Goal: Find specific page/section: Find specific page/section

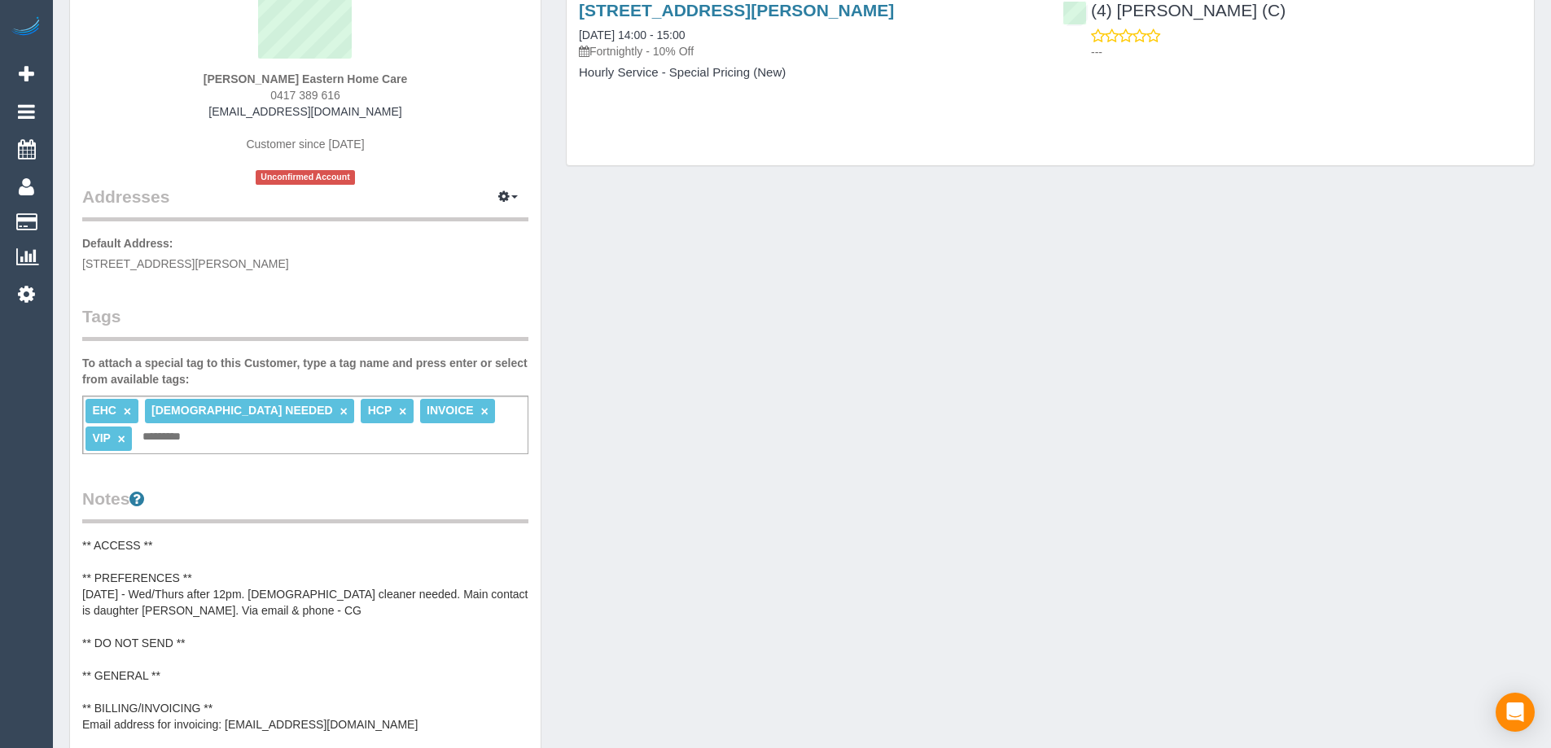
scroll to position [326, 0]
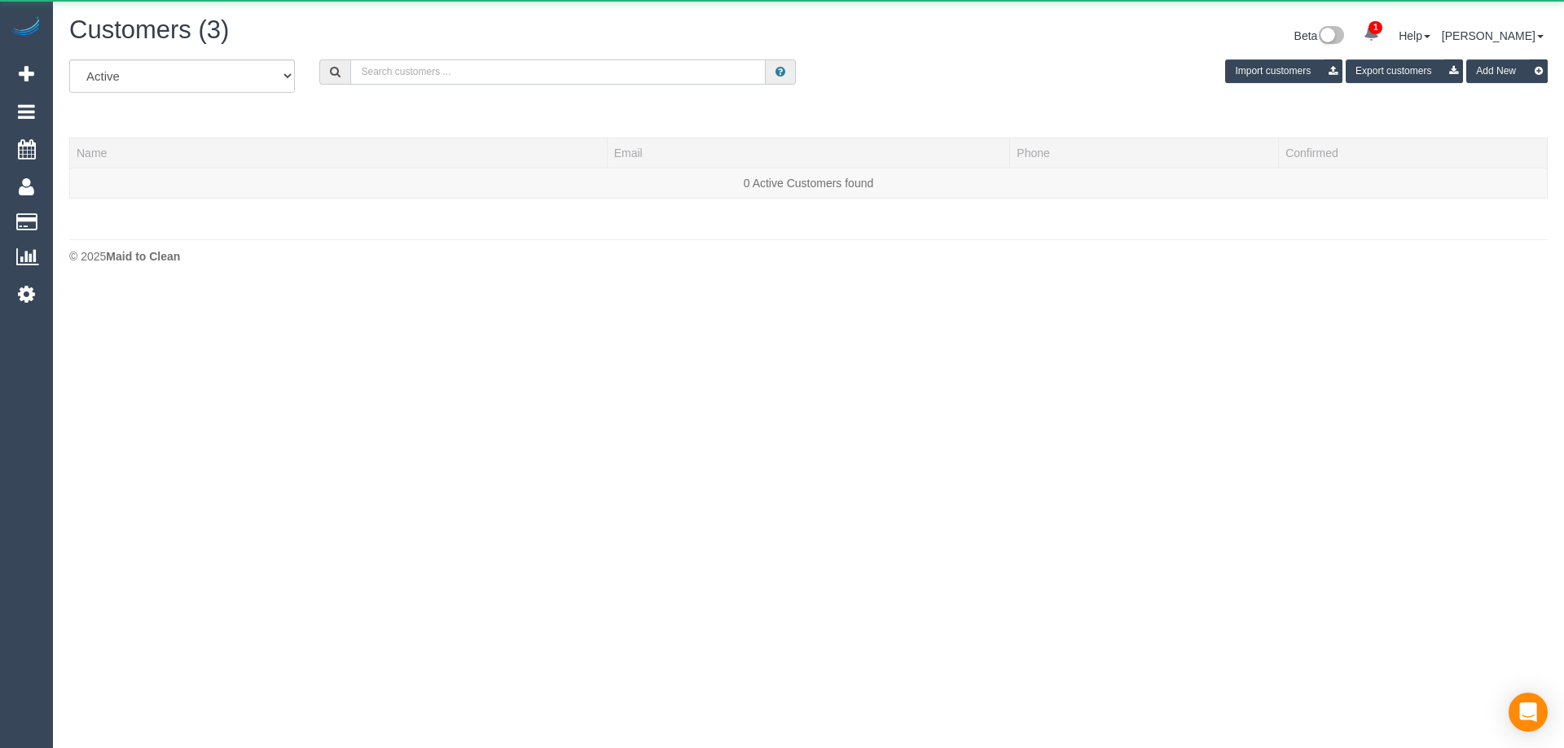
click at [443, 63] on input "text" at bounding box center [557, 71] width 415 height 25
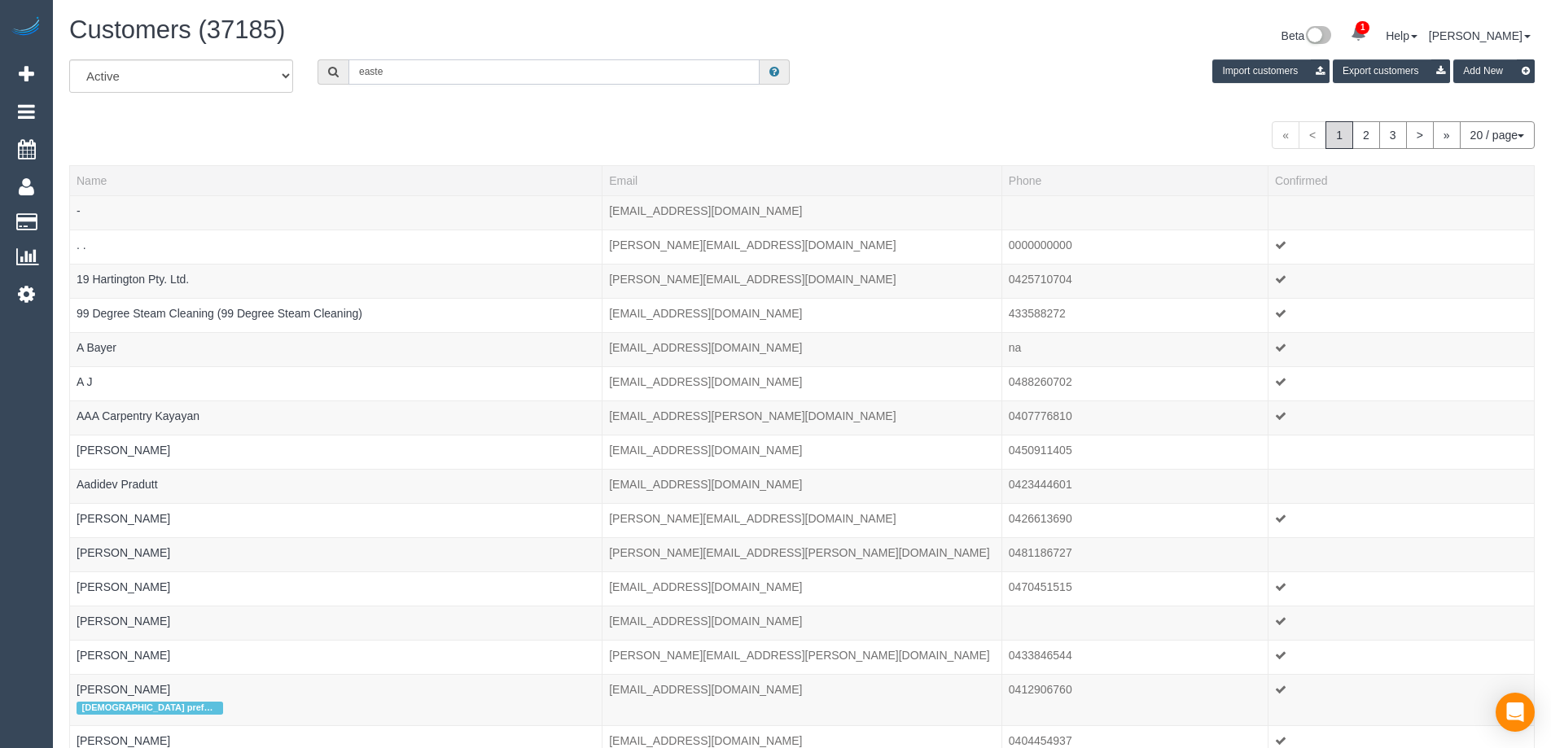
type input "Eastern Home Care"
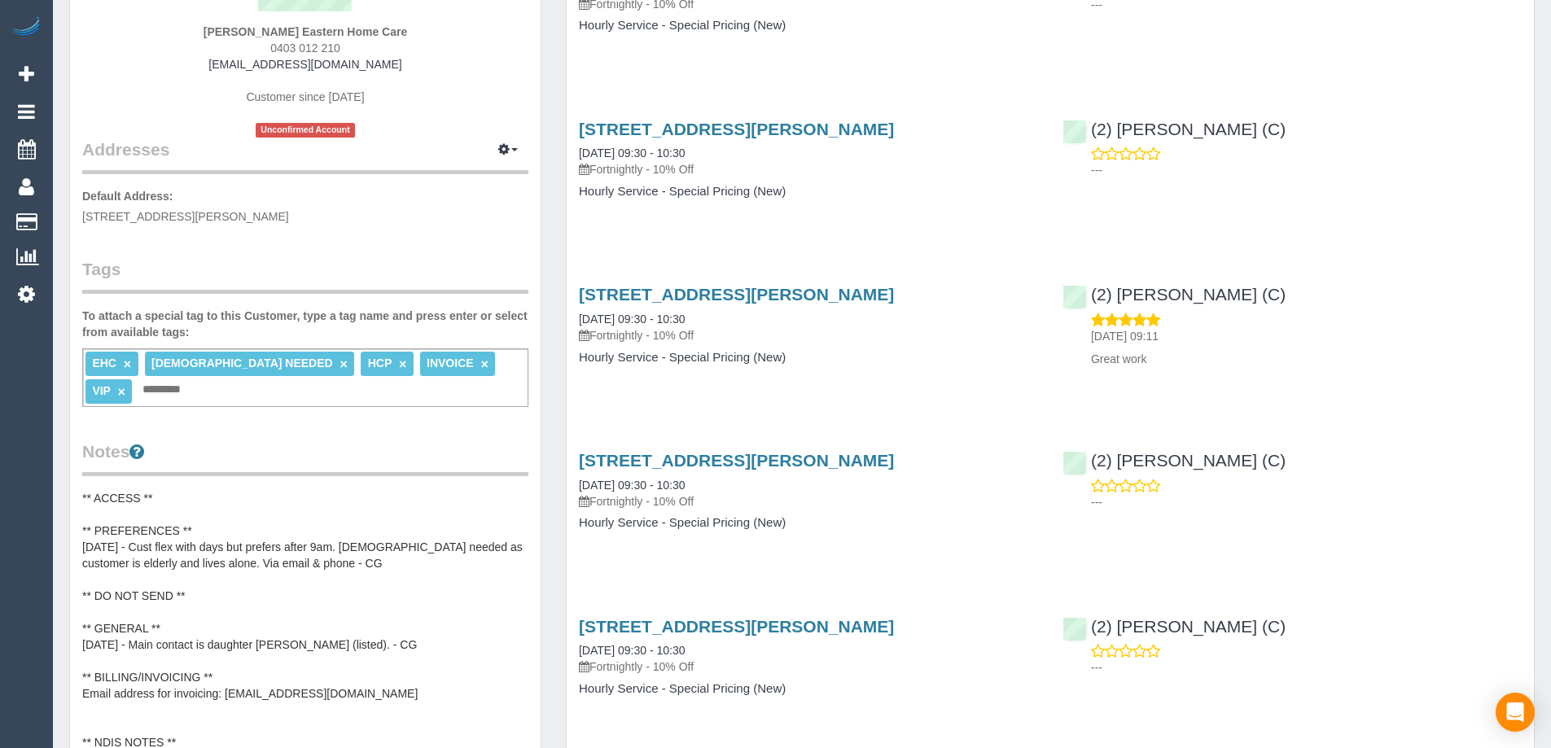
scroll to position [244, 0]
